Goal: Information Seeking & Learning: Learn about a topic

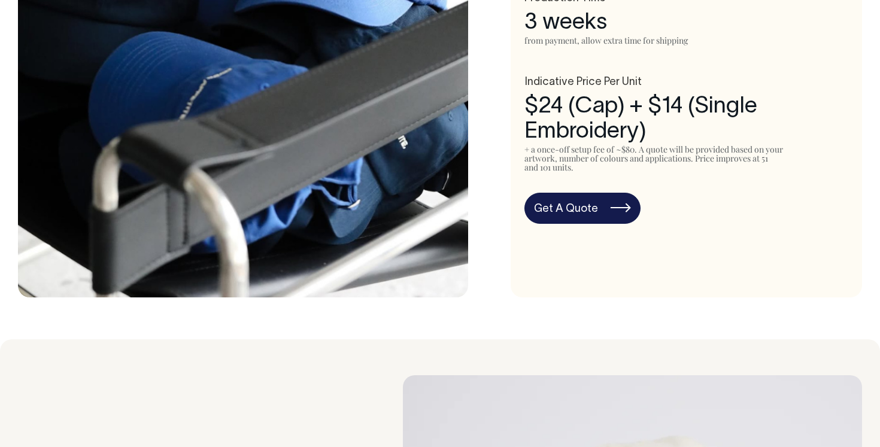
scroll to position [771, 0]
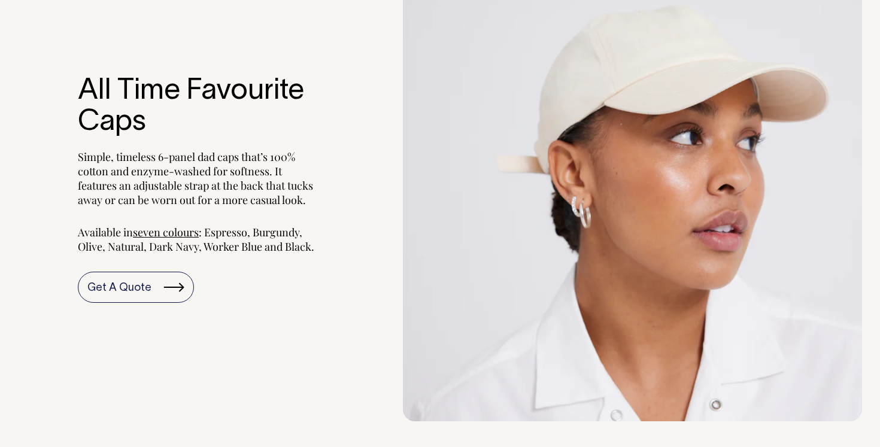
scroll to position [1201, 0]
click at [167, 233] on span "seven colours" at bounding box center [166, 231] width 66 height 14
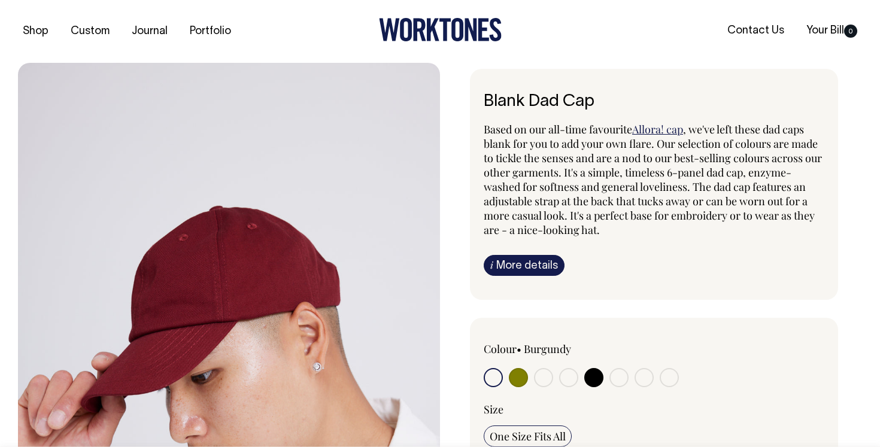
radio input "true"
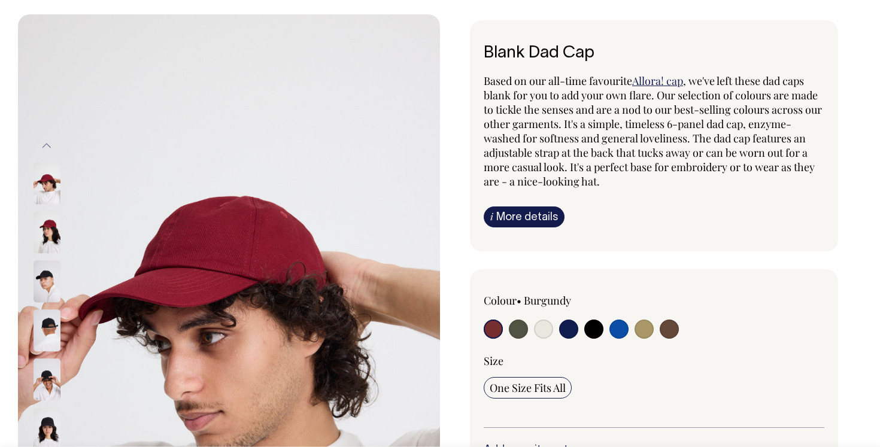
scroll to position [49, 0]
click at [49, 236] on img at bounding box center [47, 232] width 27 height 42
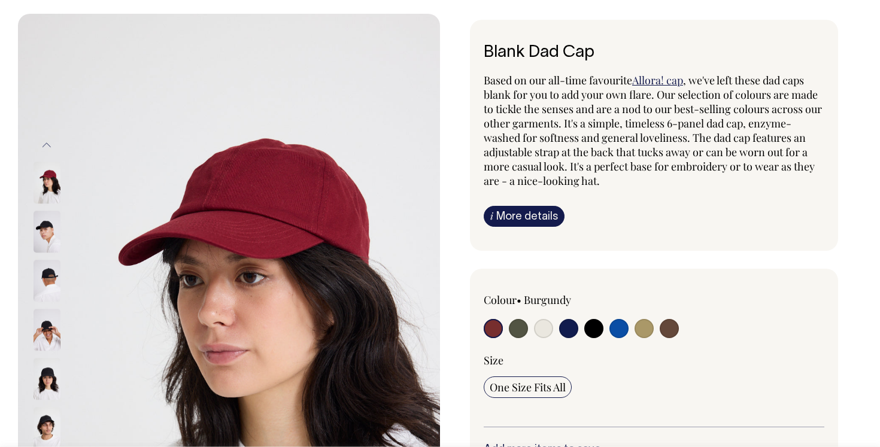
click at [50, 271] on img at bounding box center [47, 281] width 27 height 42
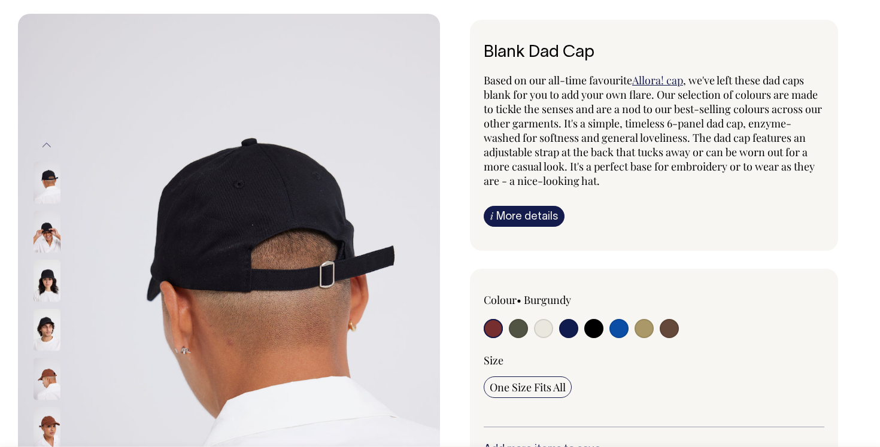
click at [50, 299] on img at bounding box center [47, 281] width 27 height 42
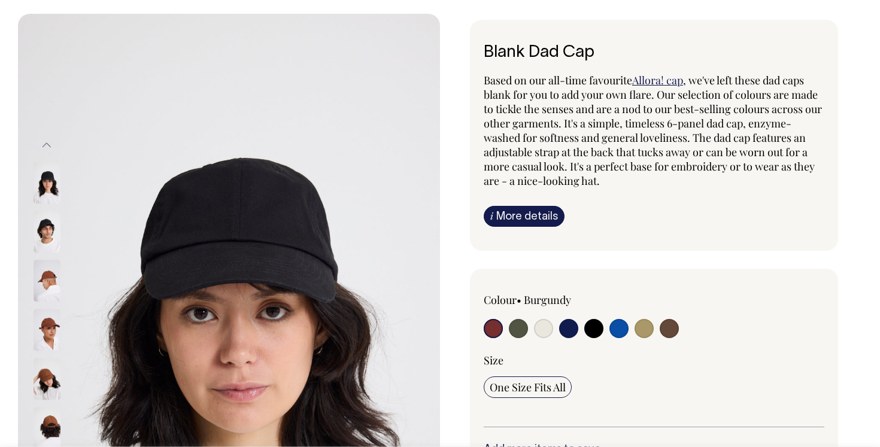
click at [46, 334] on img at bounding box center [47, 330] width 27 height 42
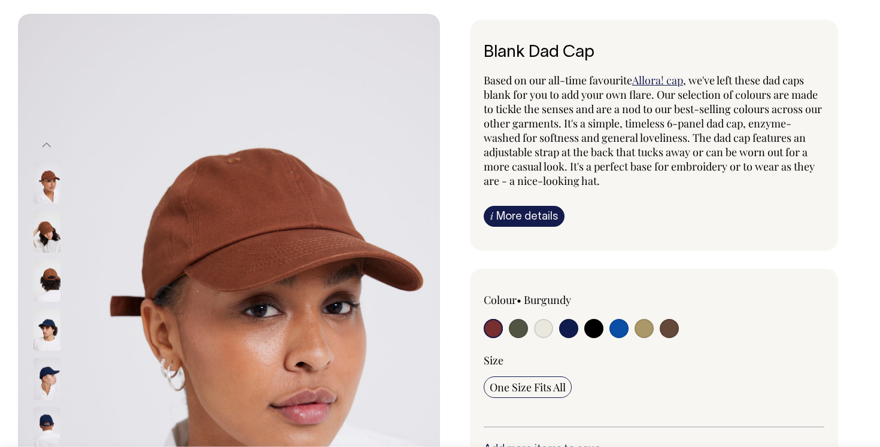
click at [47, 350] on img at bounding box center [47, 330] width 27 height 42
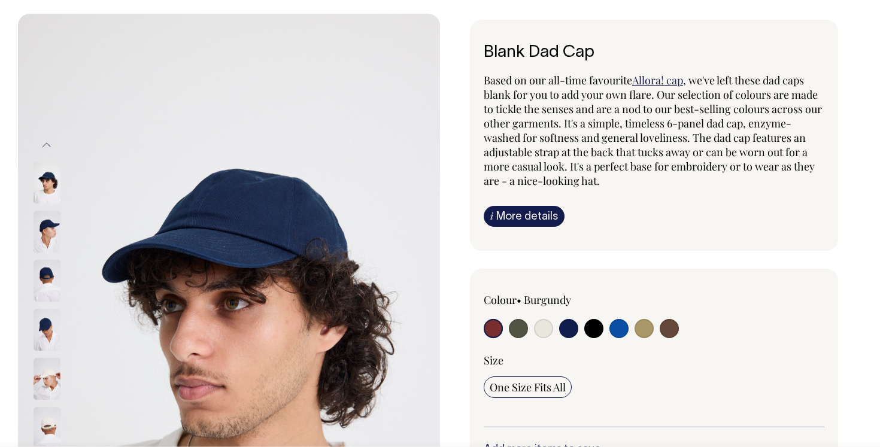
click at [48, 368] on img at bounding box center [47, 380] width 27 height 42
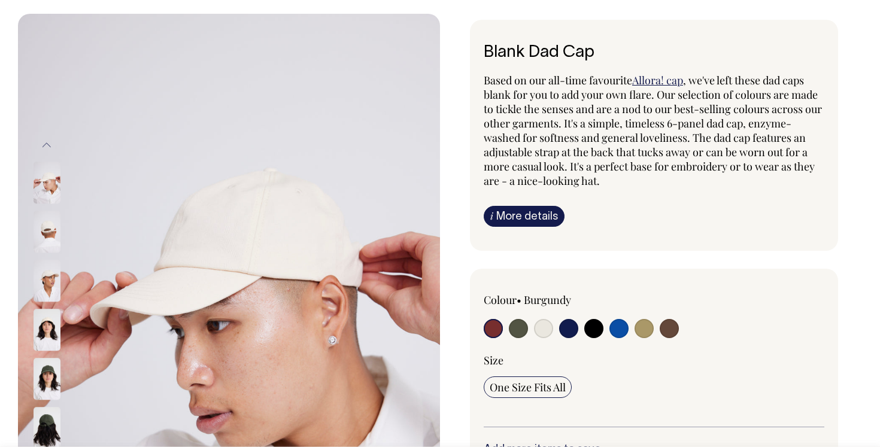
click at [520, 326] on input "radio" at bounding box center [518, 328] width 19 height 19
radio input "true"
select select "Olive"
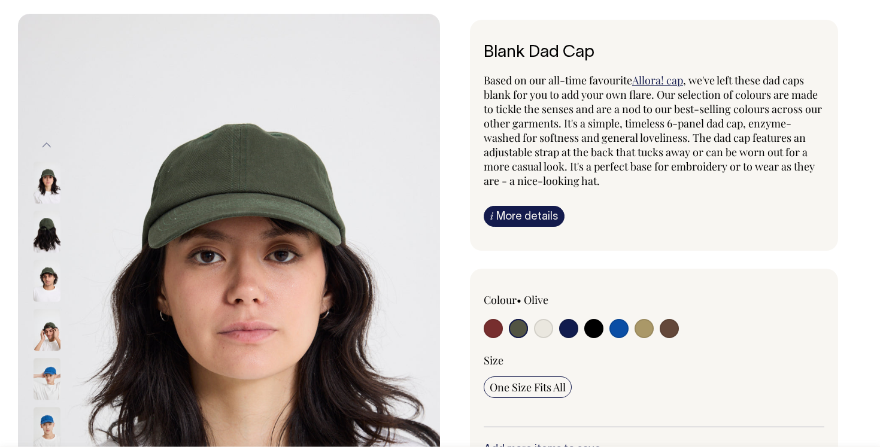
click at [671, 330] on input "radio" at bounding box center [669, 328] width 19 height 19
radio input "true"
select select "Espresso"
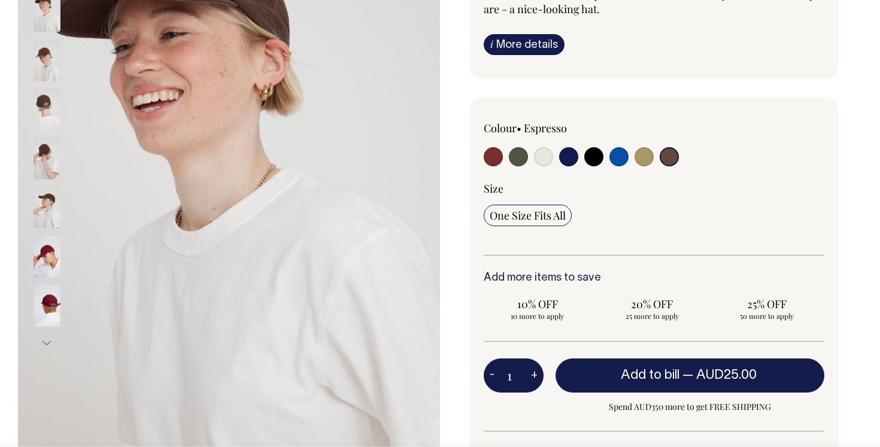
scroll to position [221, 0]
click at [43, 344] on button "Next" at bounding box center [47, 343] width 18 height 27
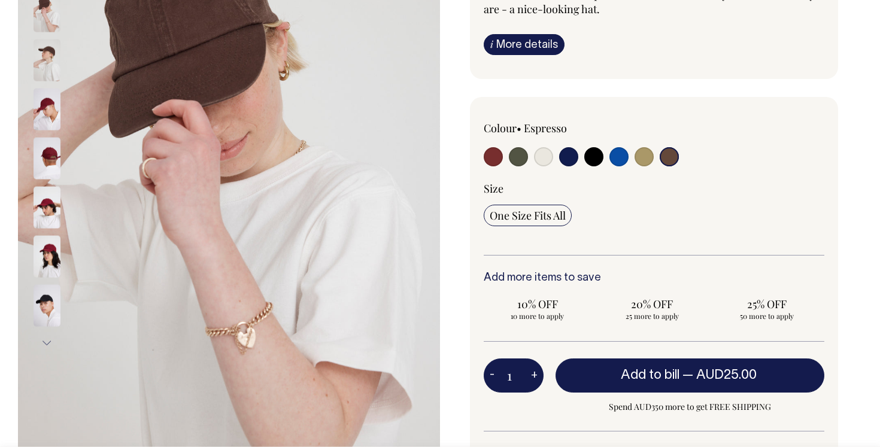
click at [519, 154] on input "radio" at bounding box center [518, 156] width 19 height 19
radio input "true"
select select "Olive"
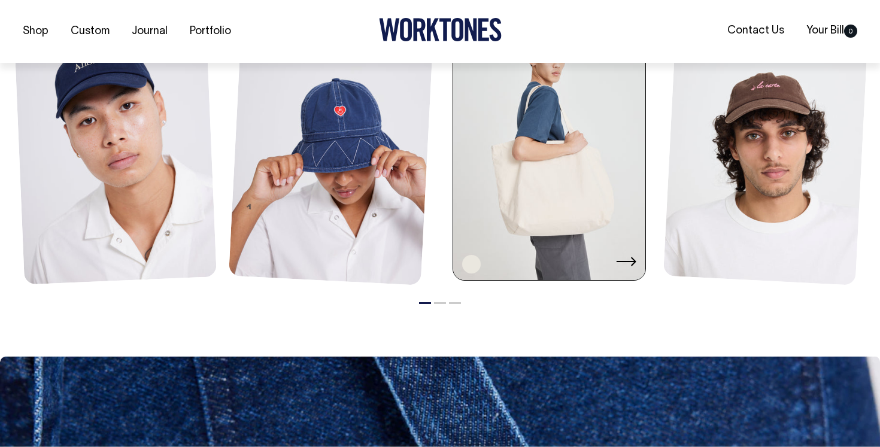
scroll to position [1475, 0]
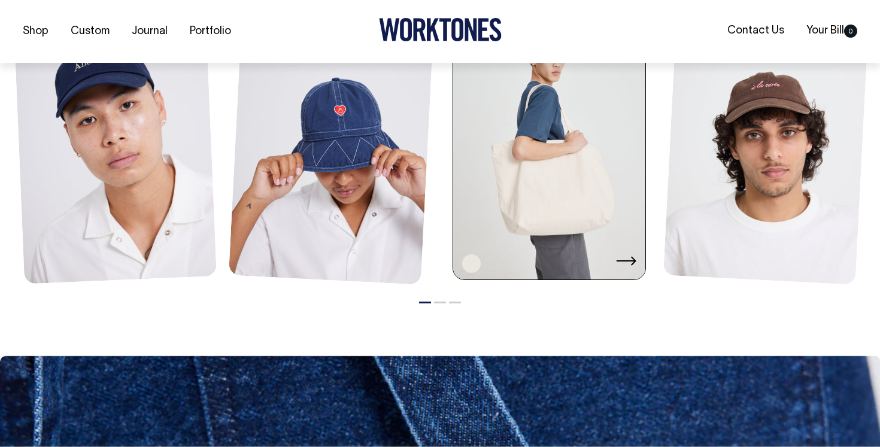
click at [545, 201] on link at bounding box center [549, 137] width 192 height 291
